Goal: Information Seeking & Learning: Learn about a topic

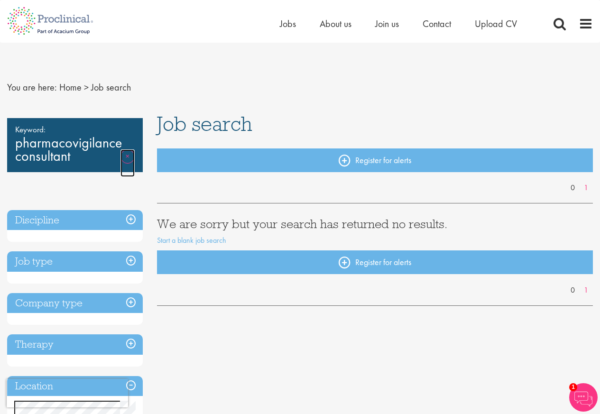
click at [125, 156] on link "Remove" at bounding box center [127, 163] width 14 height 28
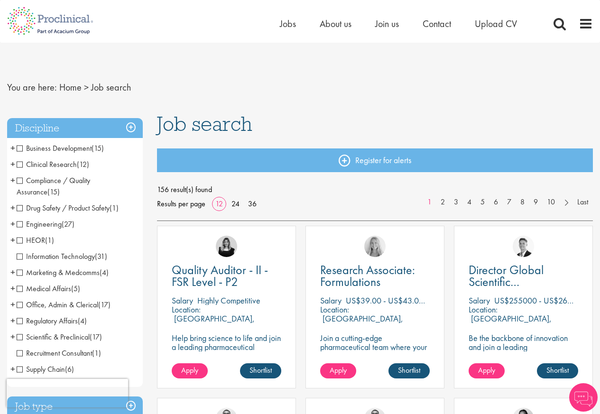
click at [126, 158] on li "Clinical Research (12) - + Project/Study Manager (CSM/CPM) (2) Program Manager …" at bounding box center [75, 164] width 136 height 16
